Goal: Download file/media

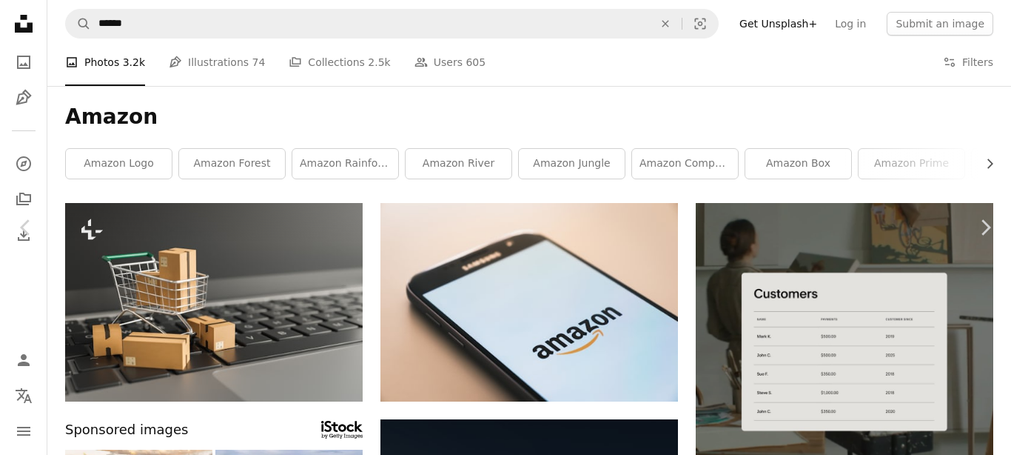
scroll to position [977, 0]
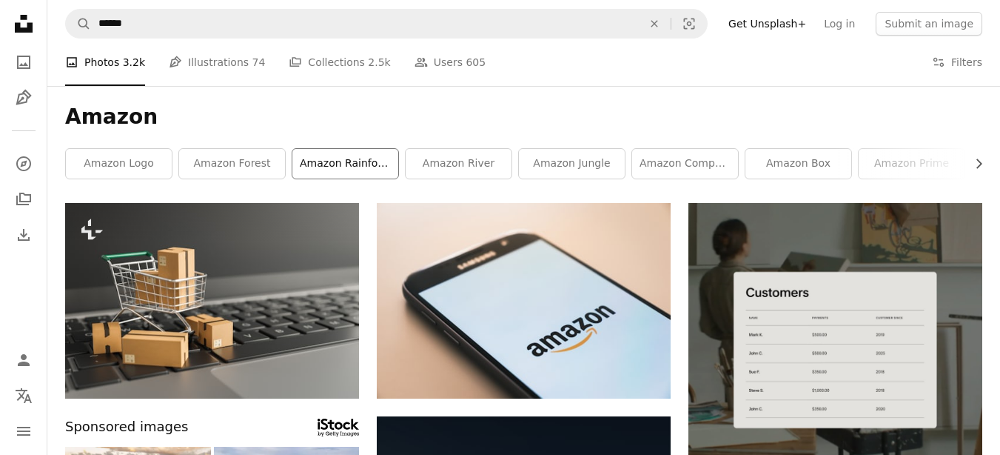
click at [358, 166] on link "amazon rainforest" at bounding box center [345, 164] width 106 height 30
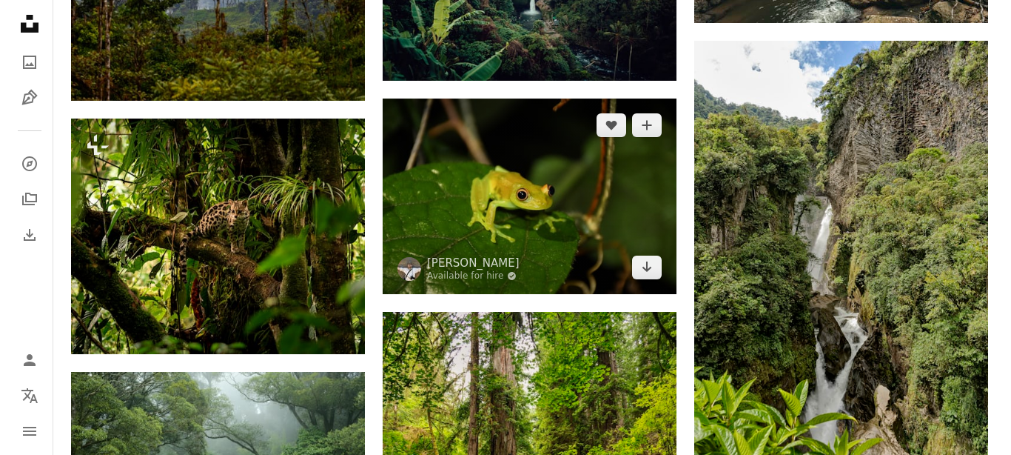
scroll to position [1866, 0]
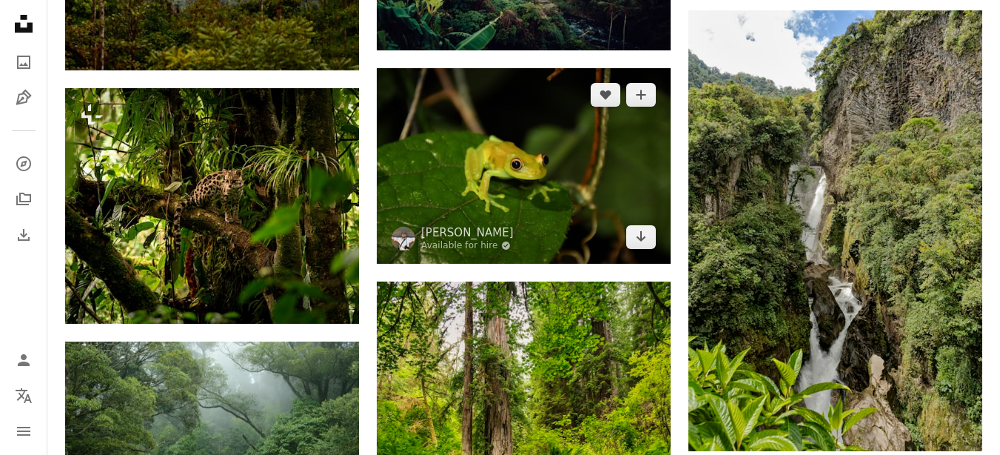
click at [482, 167] on img at bounding box center [524, 165] width 294 height 195
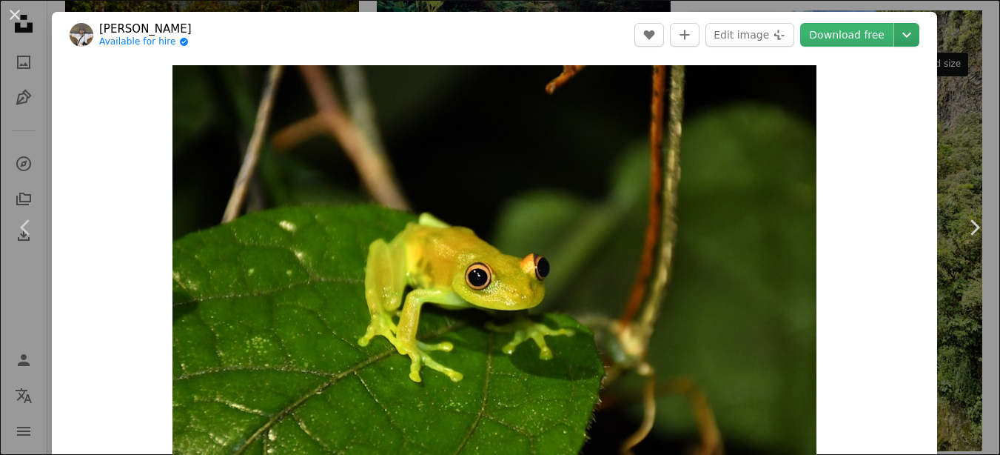
click at [908, 32] on icon "Chevron down" at bounding box center [907, 35] width 24 height 18
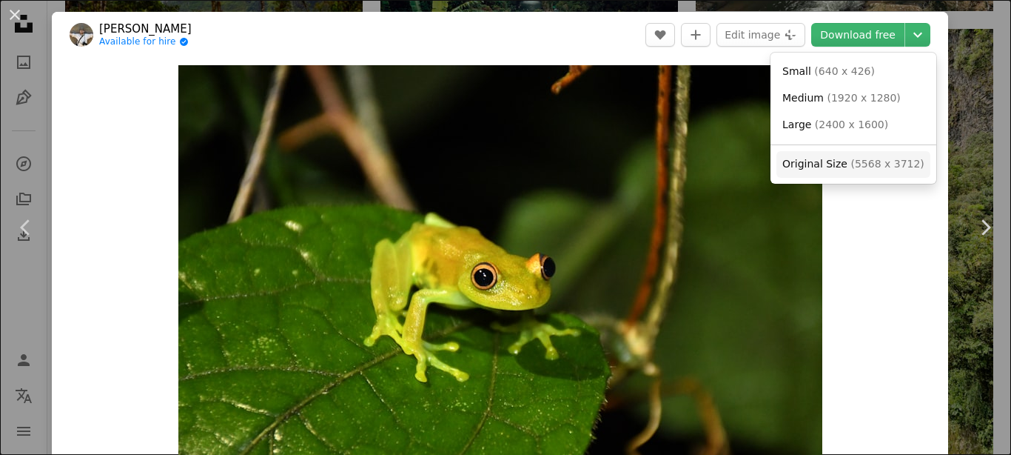
click at [834, 153] on link "Original Size ( 5568 x 3712 )" at bounding box center [854, 164] width 154 height 27
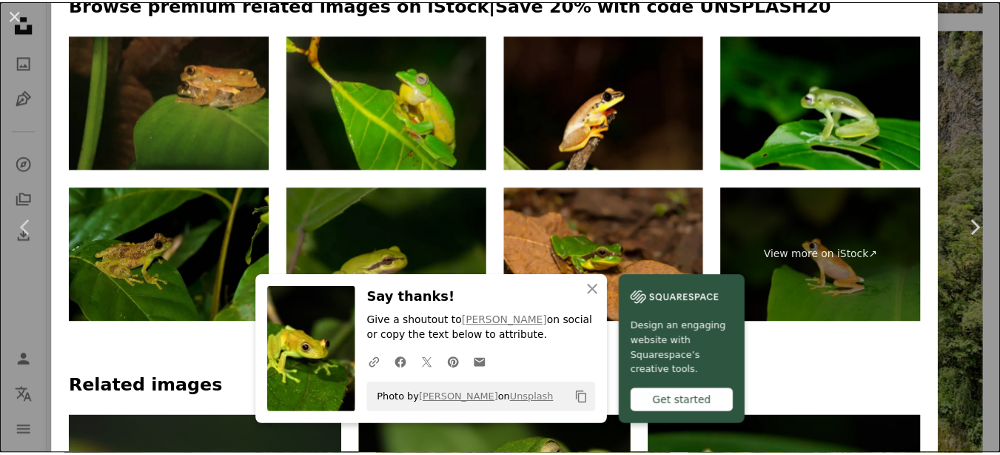
scroll to position [800, 0]
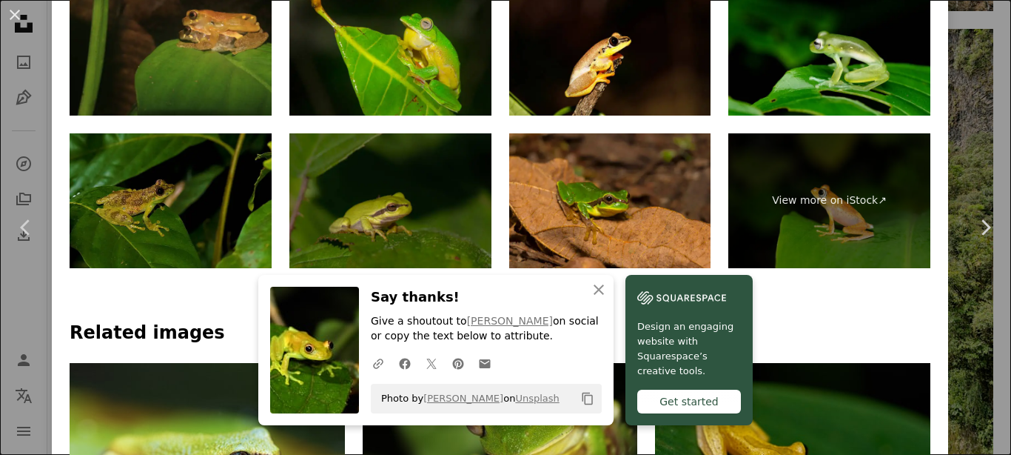
click at [951, 84] on div "An X shape Chevron left Chevron right [PERSON_NAME] Available for hire A checkm…" at bounding box center [505, 227] width 1011 height 455
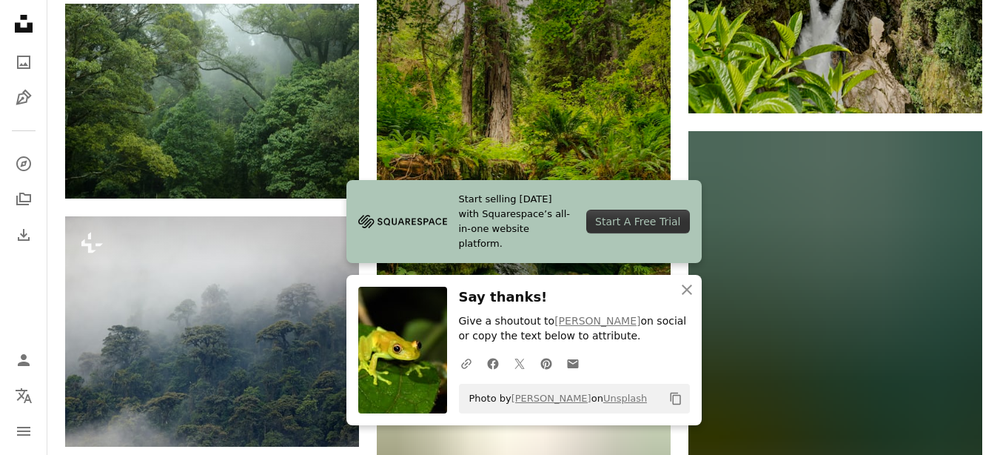
scroll to position [2310, 0]
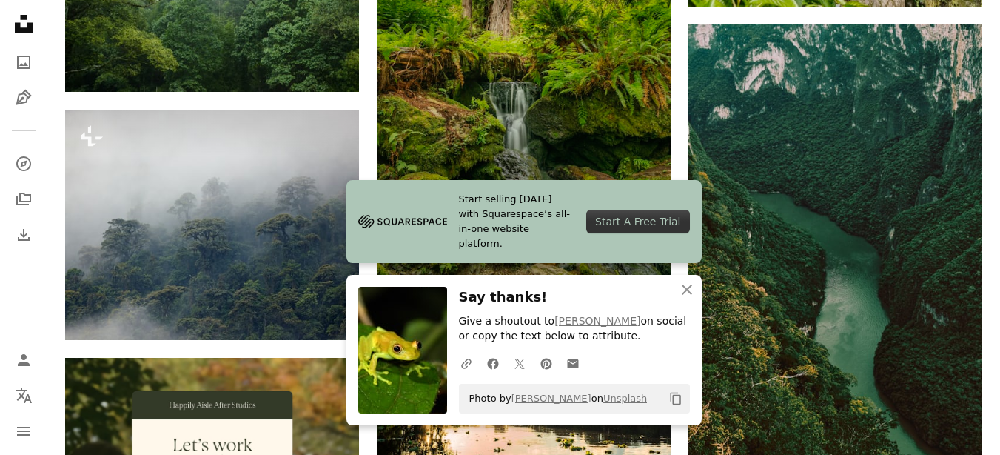
click at [514, 96] on img at bounding box center [524, 57] width 294 height 441
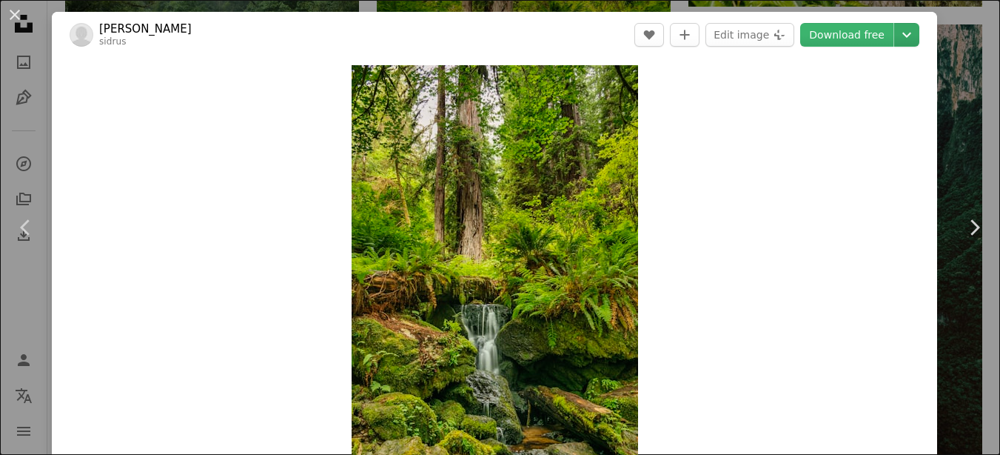
click at [915, 39] on icon "Chevron down" at bounding box center [907, 35] width 24 height 18
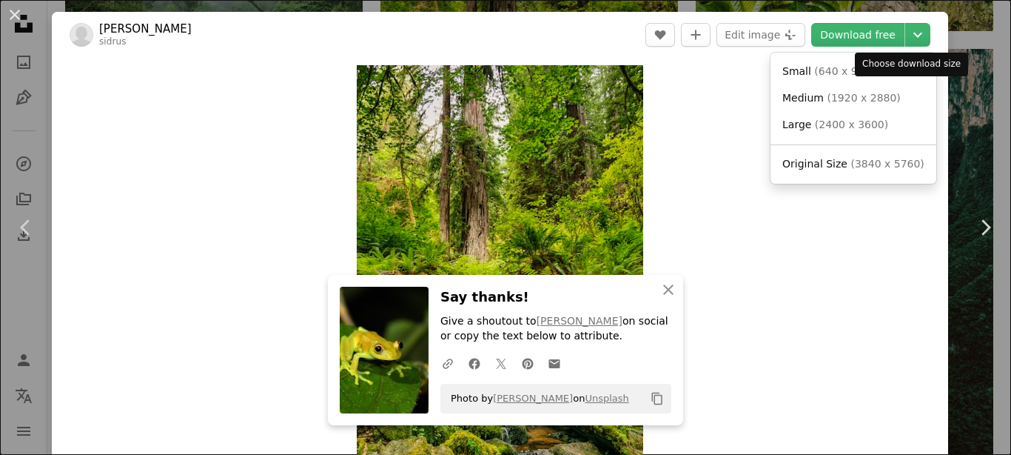
click at [831, 158] on span "Original Size" at bounding box center [815, 164] width 65 height 12
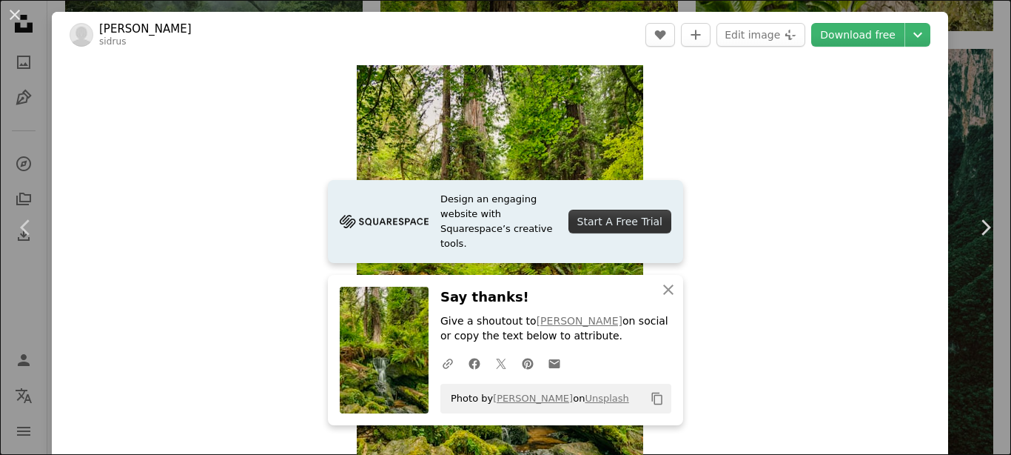
click at [976, 69] on div "An X shape Chevron left Chevron right [PERSON_NAME] sidrus A heart A plus sign …" at bounding box center [505, 227] width 1011 height 455
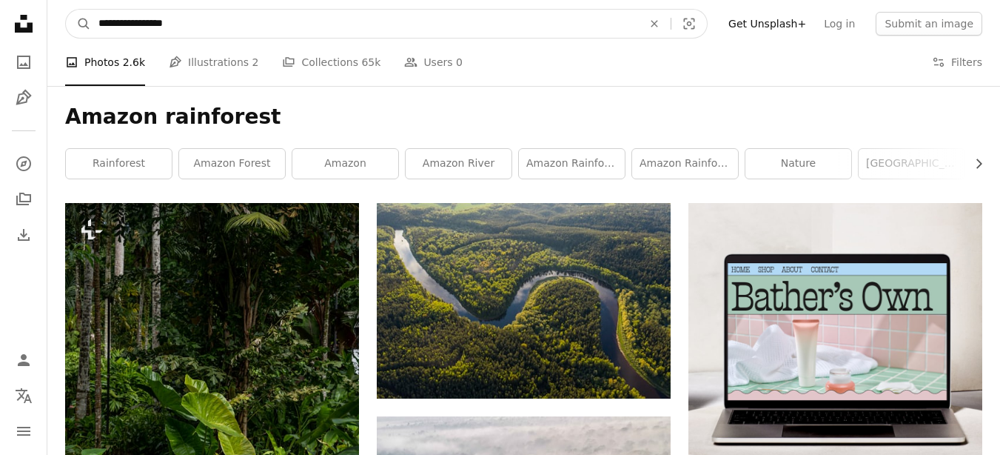
click at [238, 26] on input "**********" at bounding box center [364, 24] width 547 height 28
click at [238, 25] on input "**********" at bounding box center [364, 24] width 547 height 28
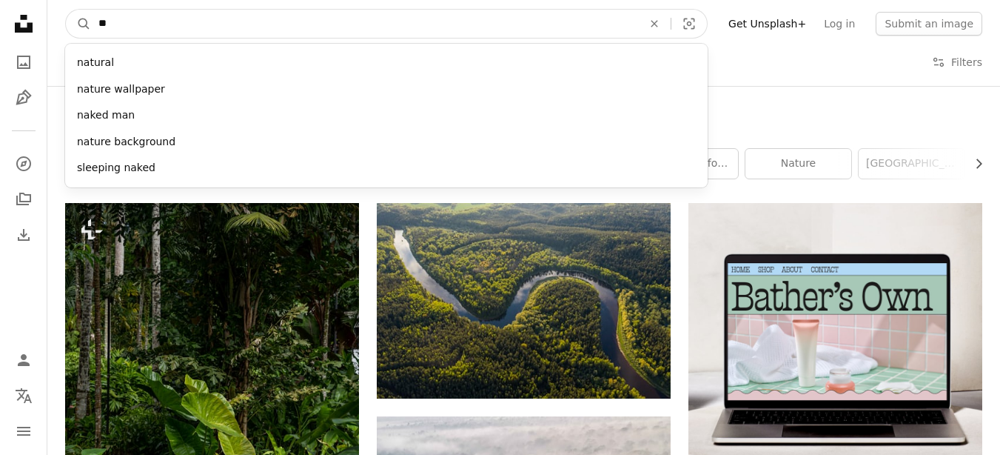
type input "*"
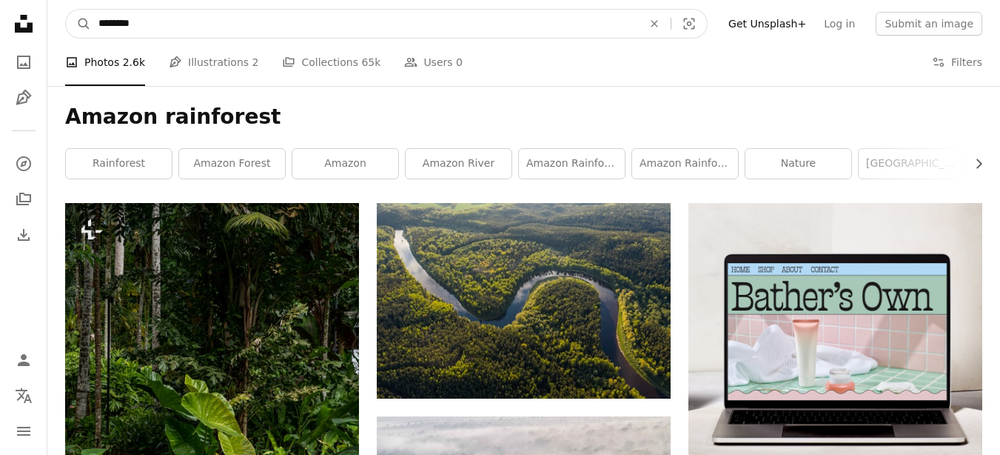
type input "********"
click at [66, 10] on button "A magnifying glass" at bounding box center [78, 24] width 25 height 28
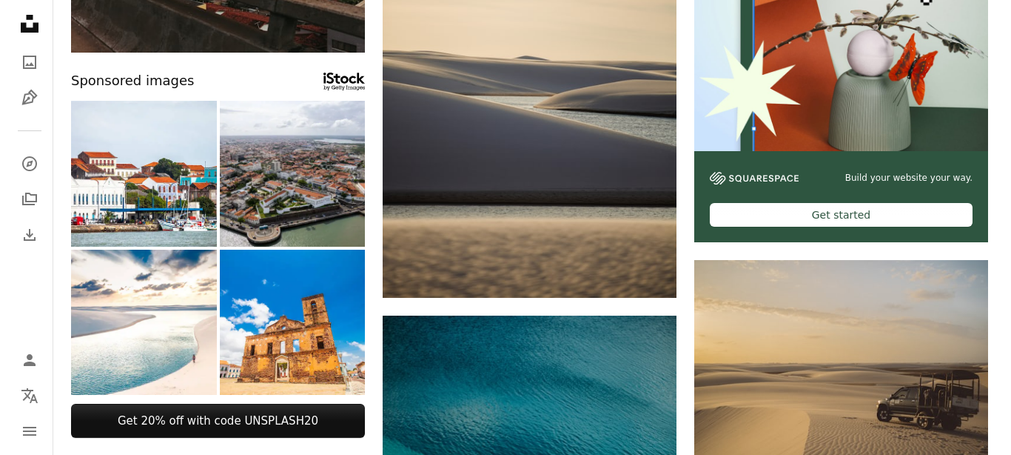
scroll to position [355, 0]
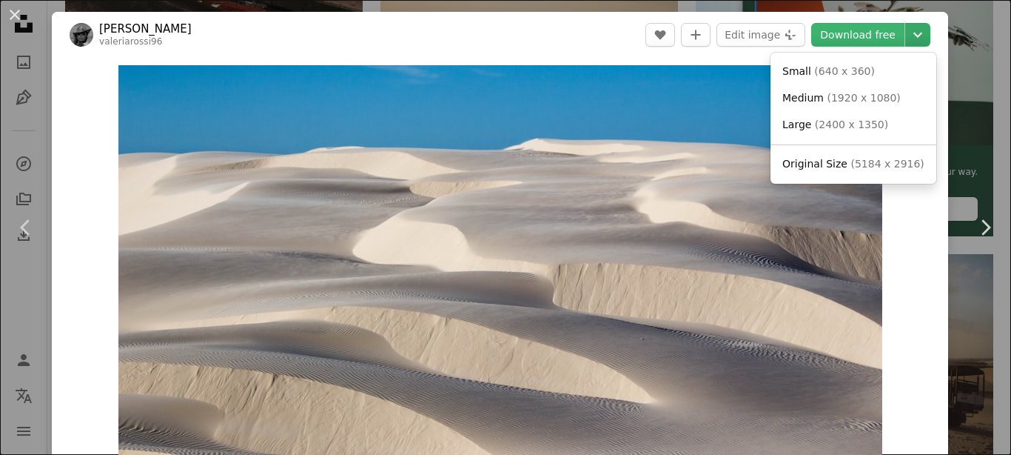
click at [912, 36] on icon "Chevron down" at bounding box center [918, 35] width 24 height 18
click at [851, 167] on span "( 5184 x 2916 )" at bounding box center [887, 164] width 73 height 12
